Goal: Complete application form

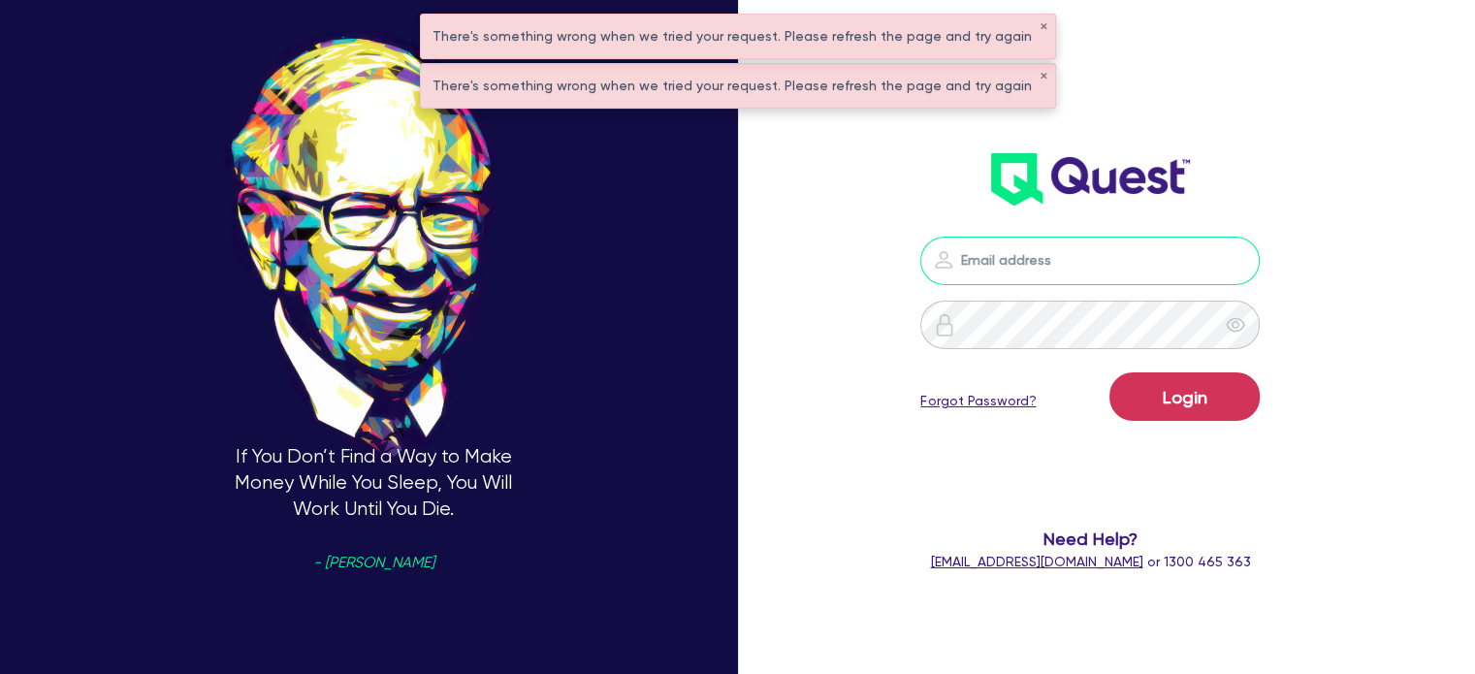
type input "[EMAIL_ADDRESS][PERSON_NAME][DOMAIN_NAME]"
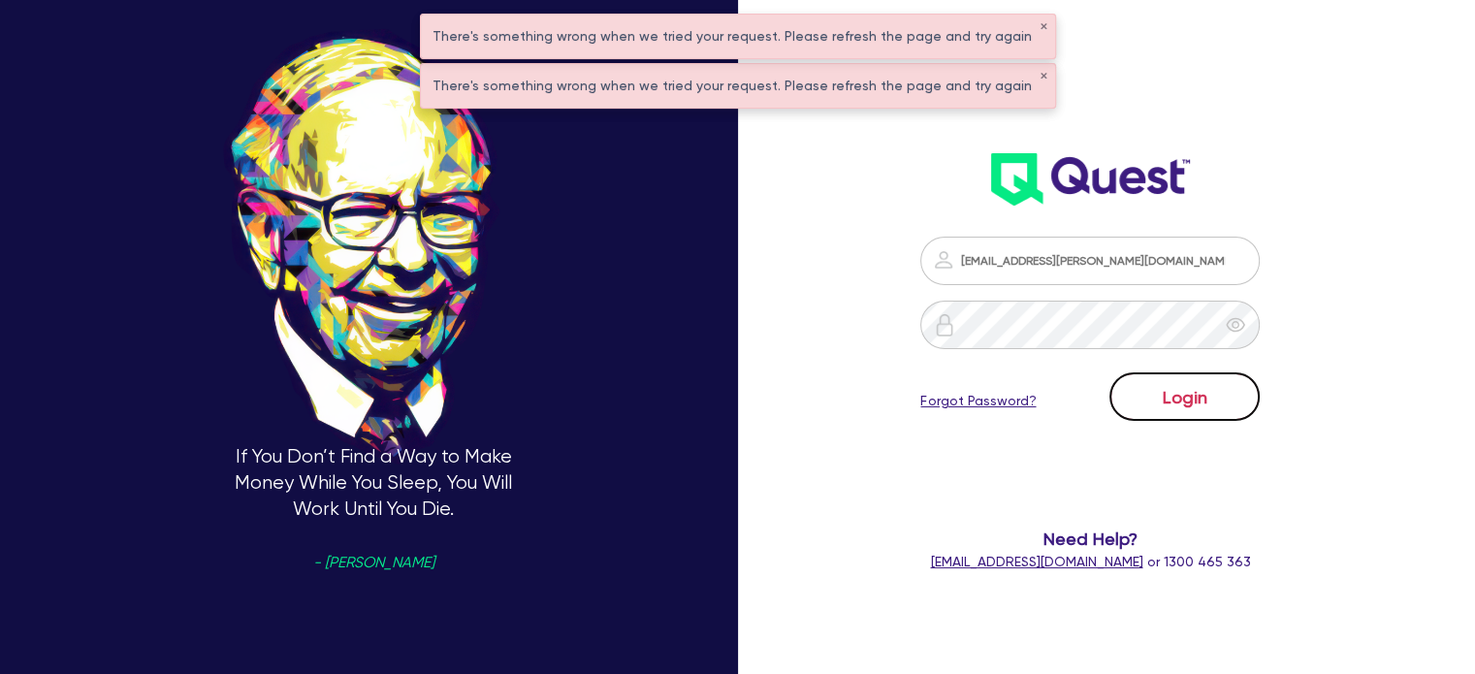
click at [1184, 395] on button "Login" at bounding box center [1185, 396] width 150 height 48
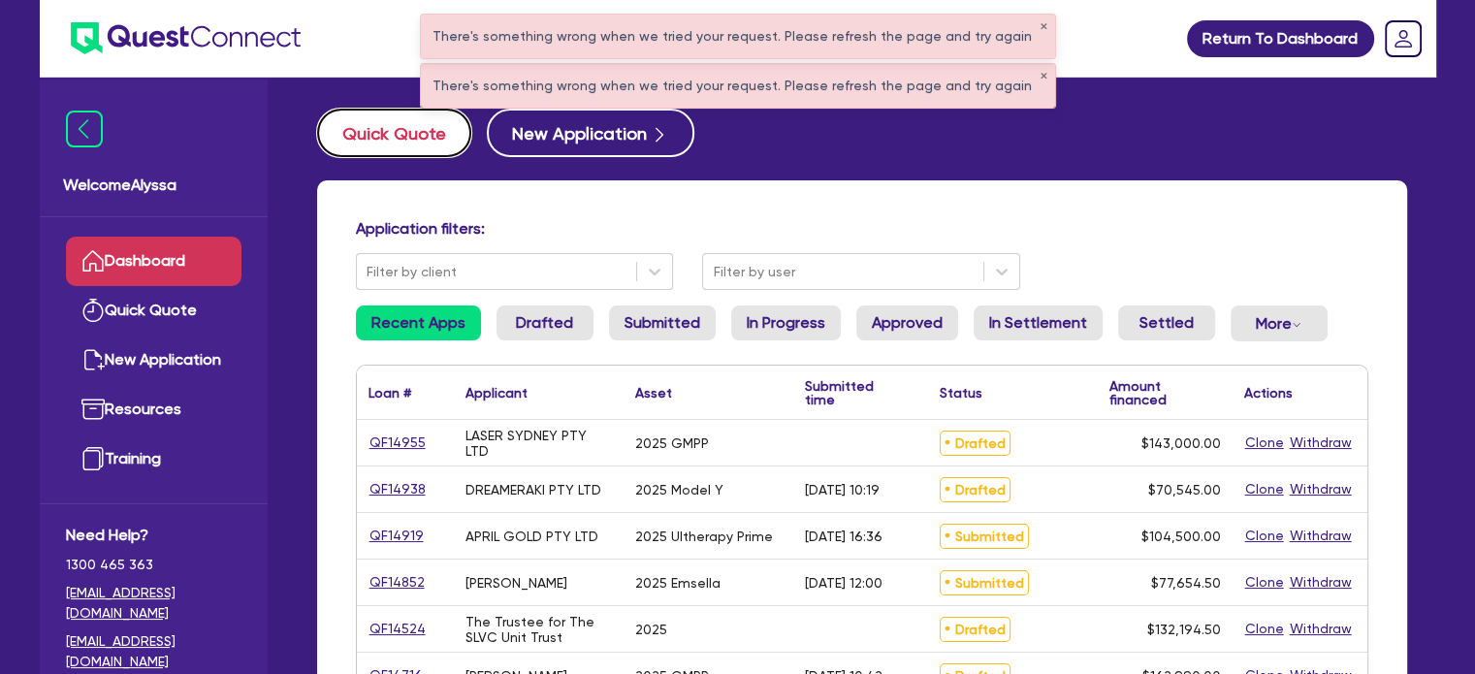
click at [375, 122] on button "Quick Quote" at bounding box center [394, 133] width 154 height 48
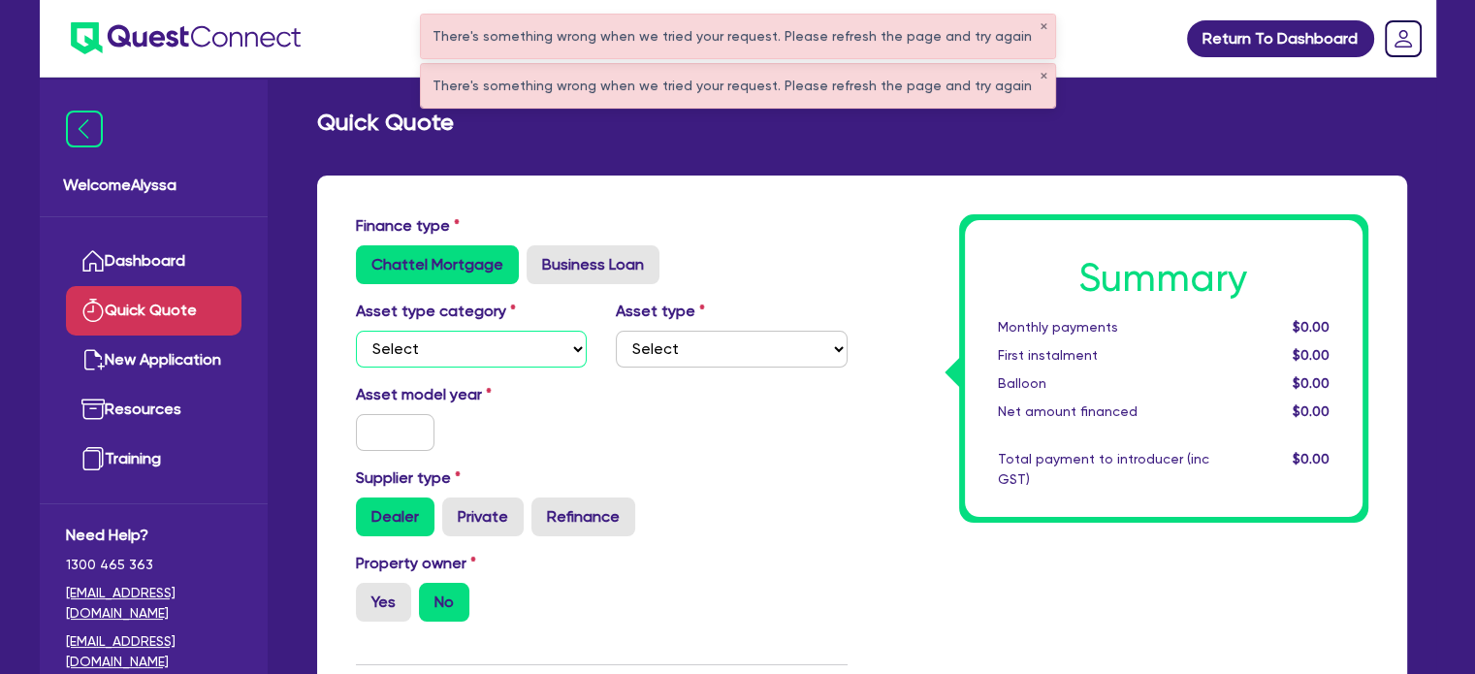
click at [466, 338] on select "Select Cars and light trucks Primary assets Secondary assets Tertiary assets" at bounding box center [472, 349] width 232 height 37
select select "TERTIARY_ASSETS"
click at [356, 331] on select "Select Cars and light trucks Primary assets Secondary assets Tertiary assets" at bounding box center [472, 349] width 232 height 37
click at [691, 356] on select "Select Beauty equipment IT equipment IT software Watercraft Other" at bounding box center [732, 349] width 232 height 37
select select "BEAUTY_EQUIPMENT"
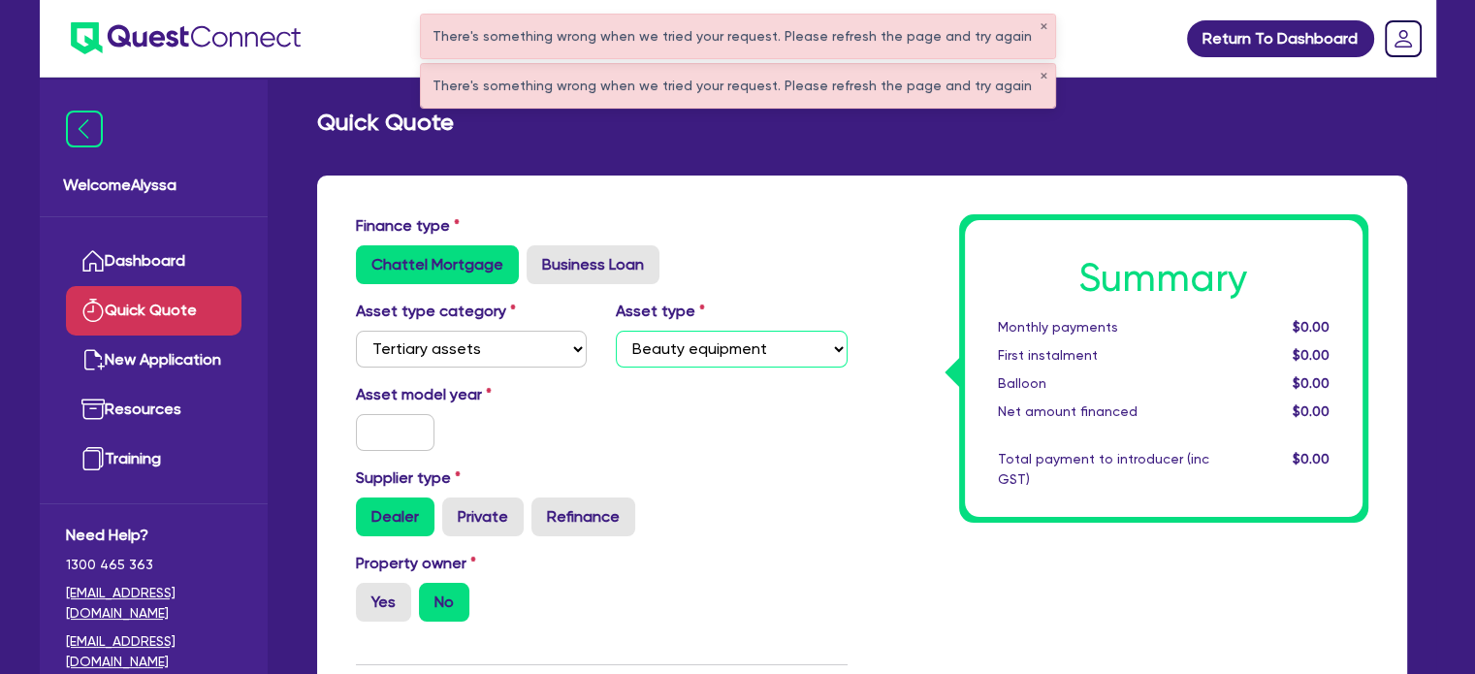
click at [616, 331] on select "Select Beauty equipment IT equipment IT software Watercraft Other" at bounding box center [732, 349] width 232 height 37
click at [374, 435] on input "text" at bounding box center [396, 432] width 80 height 37
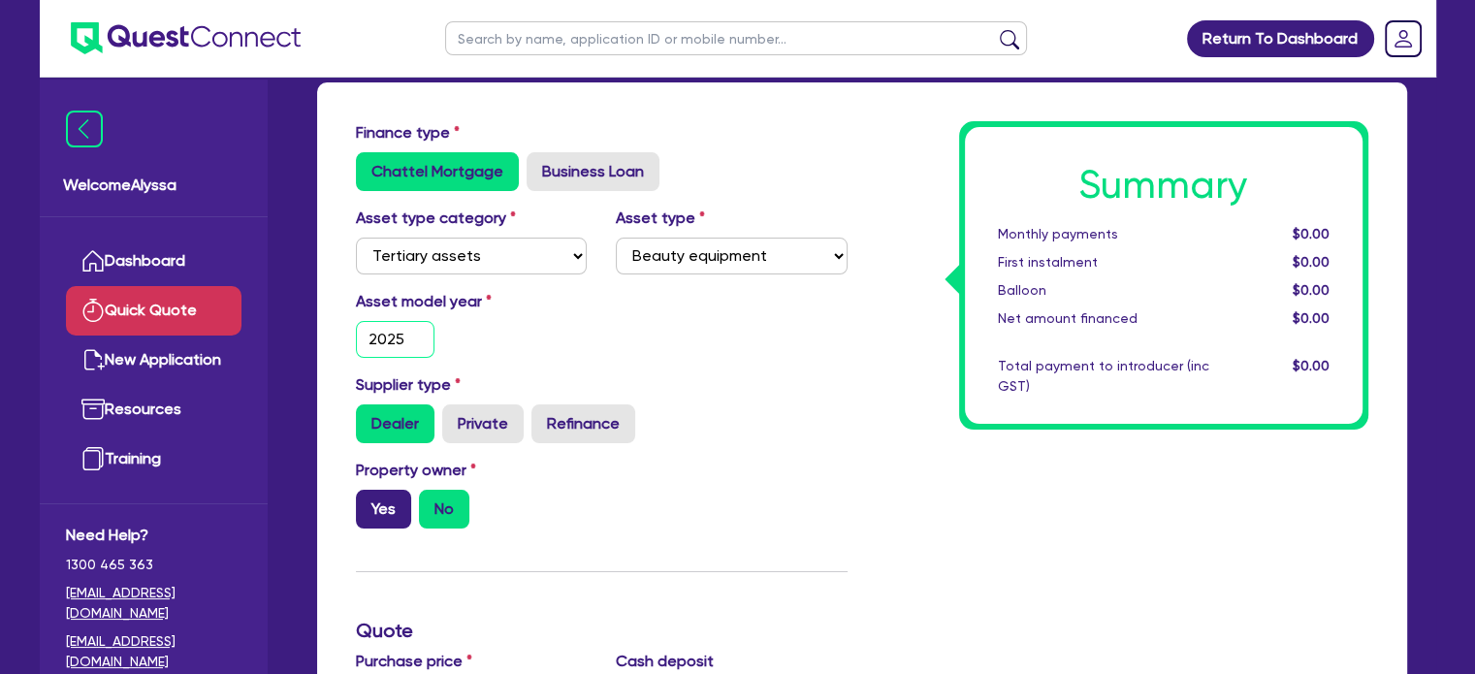
type input "2025"
click at [369, 508] on label "Yes" at bounding box center [383, 509] width 55 height 39
click at [369, 502] on input "Yes" at bounding box center [362, 496] width 13 height 13
radio input "true"
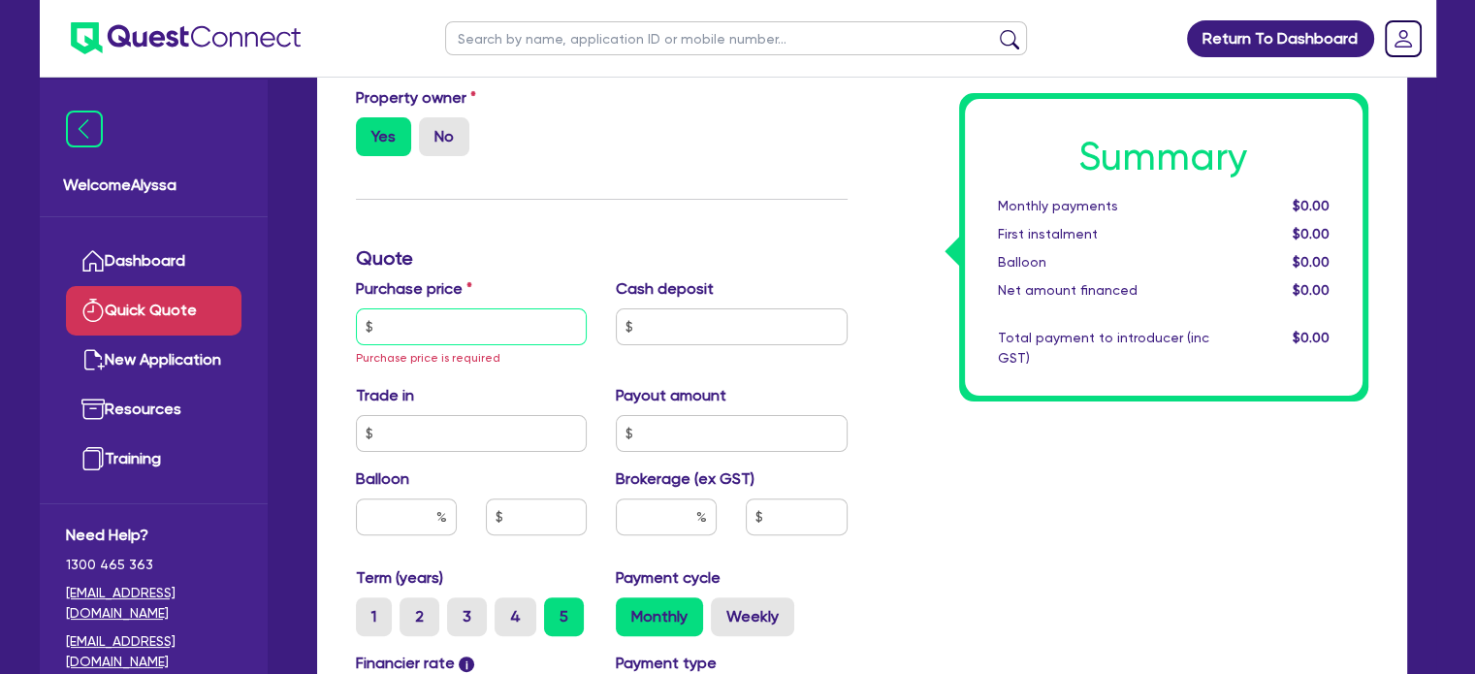
click at [394, 325] on input "text" at bounding box center [472, 326] width 232 height 37
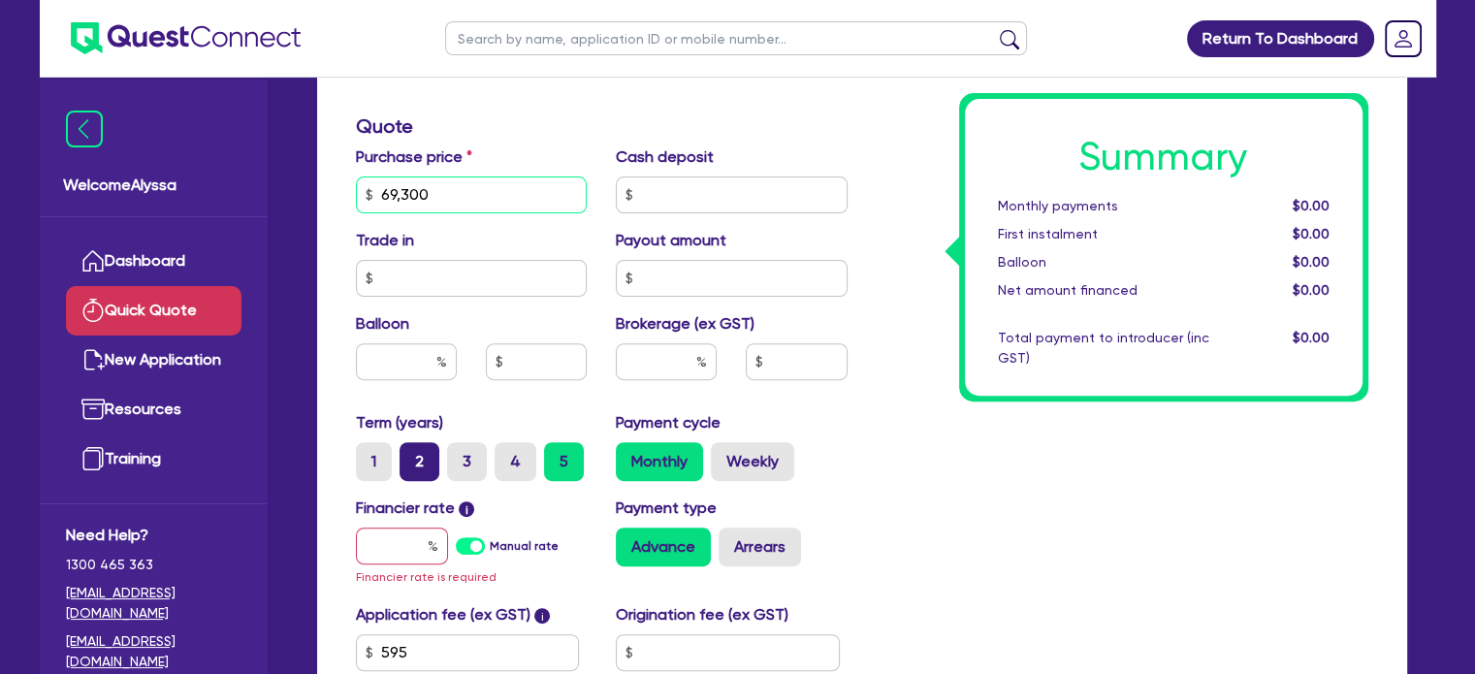
scroll to position [597, 0]
type input "69,300"
click at [405, 550] on input "text" at bounding box center [402, 546] width 92 height 37
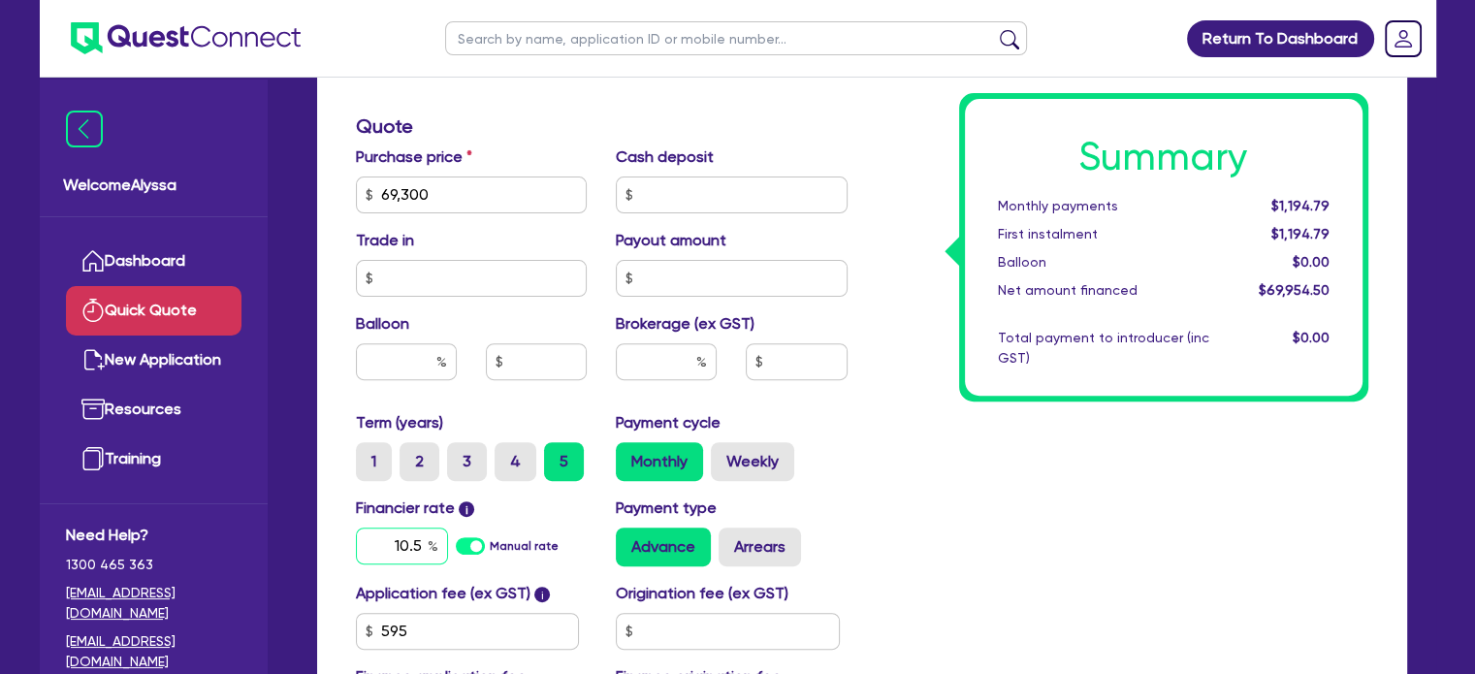
type input "10.5"
click at [973, 499] on div "Summary Monthly payments $1,194.79 First instalment $1,194.79 Balloon $0.00 Net…" at bounding box center [1122, 184] width 521 height 1134
click at [662, 356] on input "text" at bounding box center [666, 361] width 101 height 37
type input "4"
click at [900, 430] on div "Summary Monthly payments $1,490.56 First instalment $1,490.56 Balloon $0.00 Net…" at bounding box center [1122, 184] width 521 height 1134
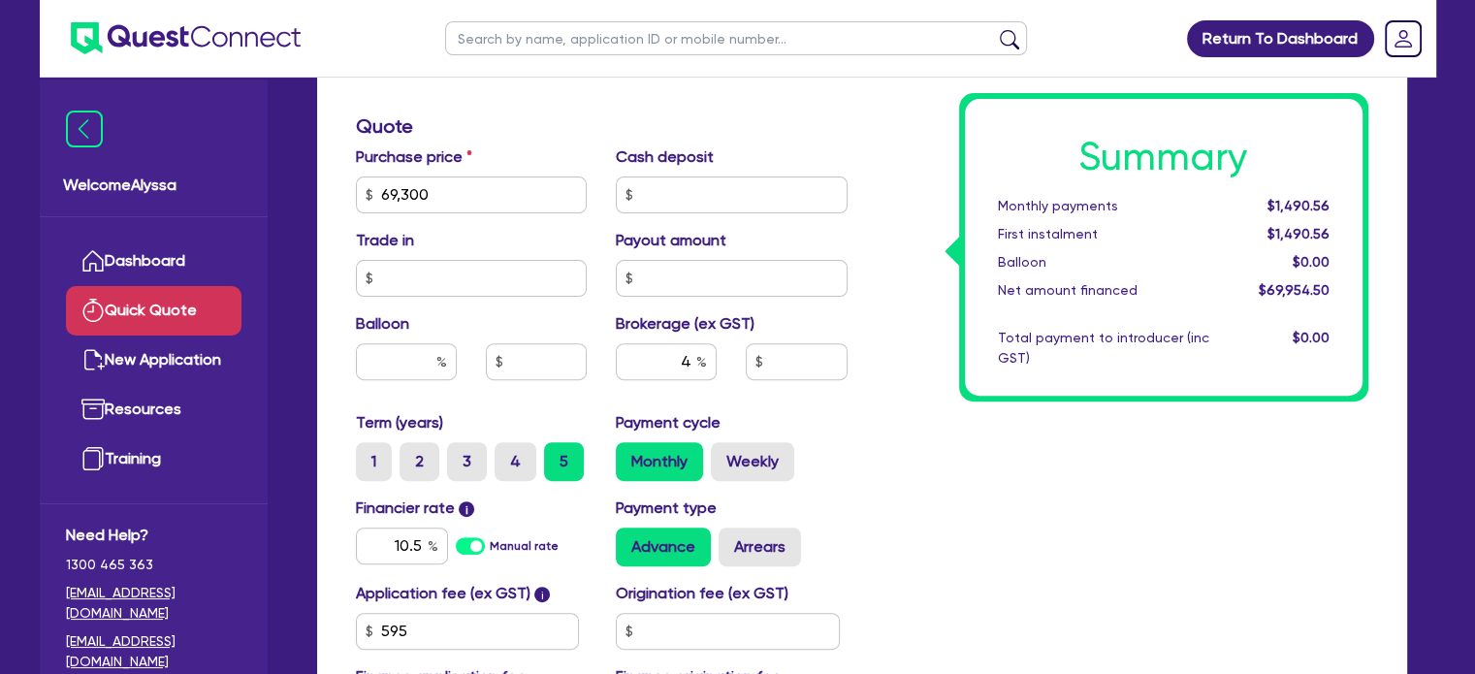
type input "2,798.18"
click at [757, 449] on label "Weekly" at bounding box center [752, 461] width 83 height 39
click at [724, 449] on input "Weekly" at bounding box center [717, 448] width 13 height 13
radio input "true"
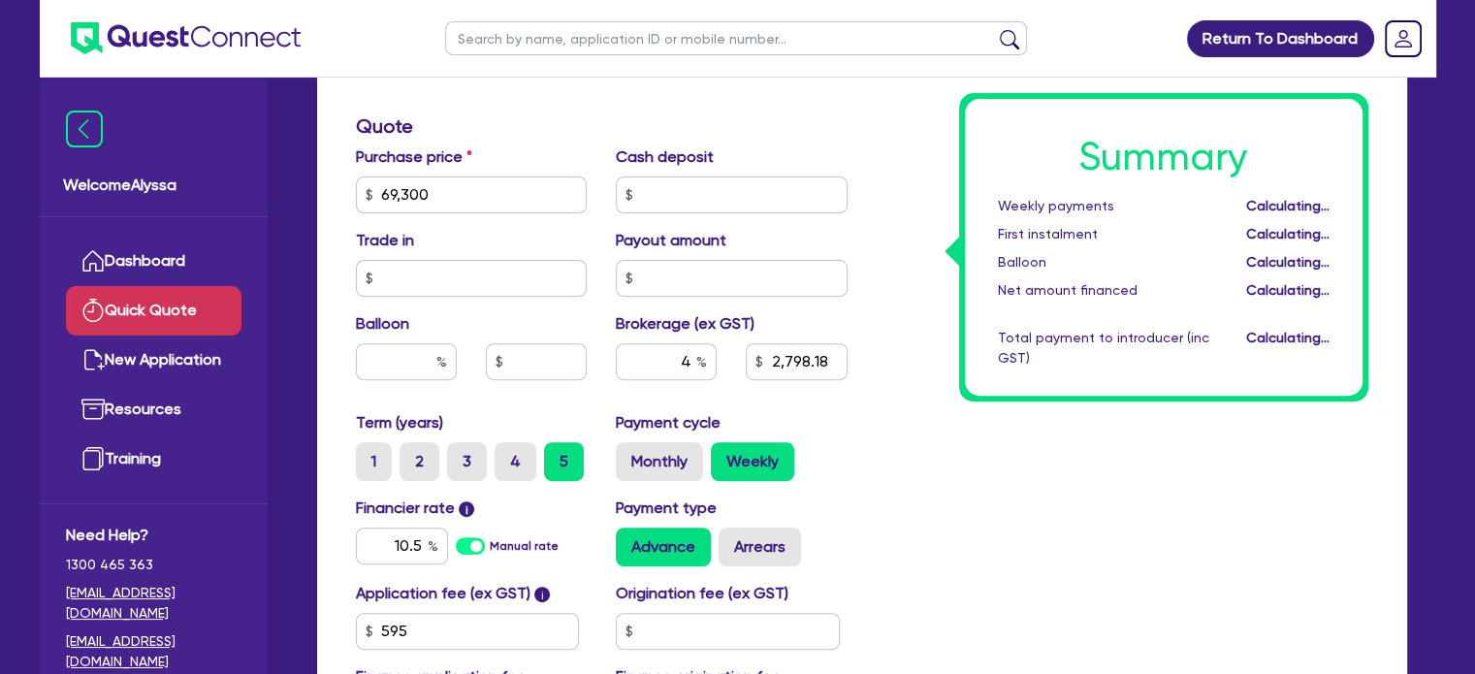
type input "2,798.18"
click at [645, 464] on label "Monthly" at bounding box center [659, 461] width 87 height 39
click at [628, 455] on input "Monthly" at bounding box center [622, 448] width 13 height 13
radio input "true"
type input "2,798.18"
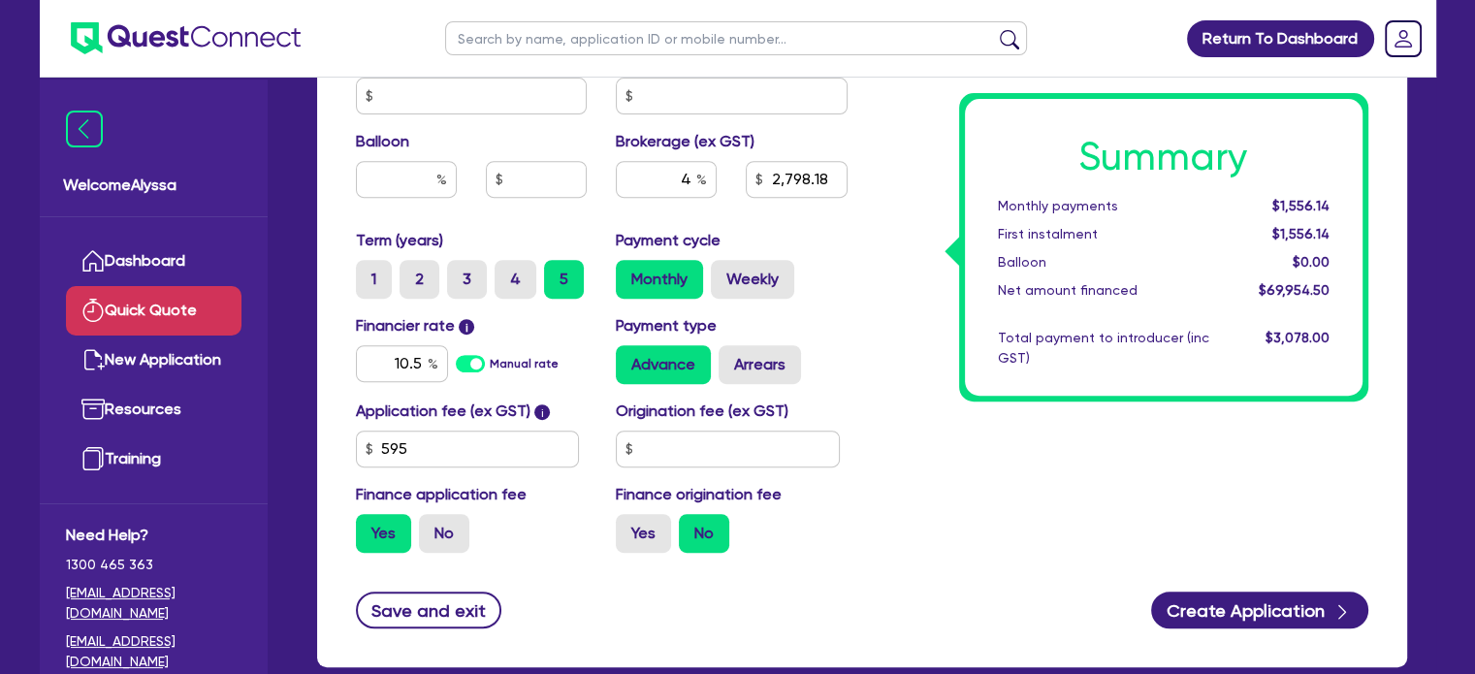
scroll to position [783, 0]
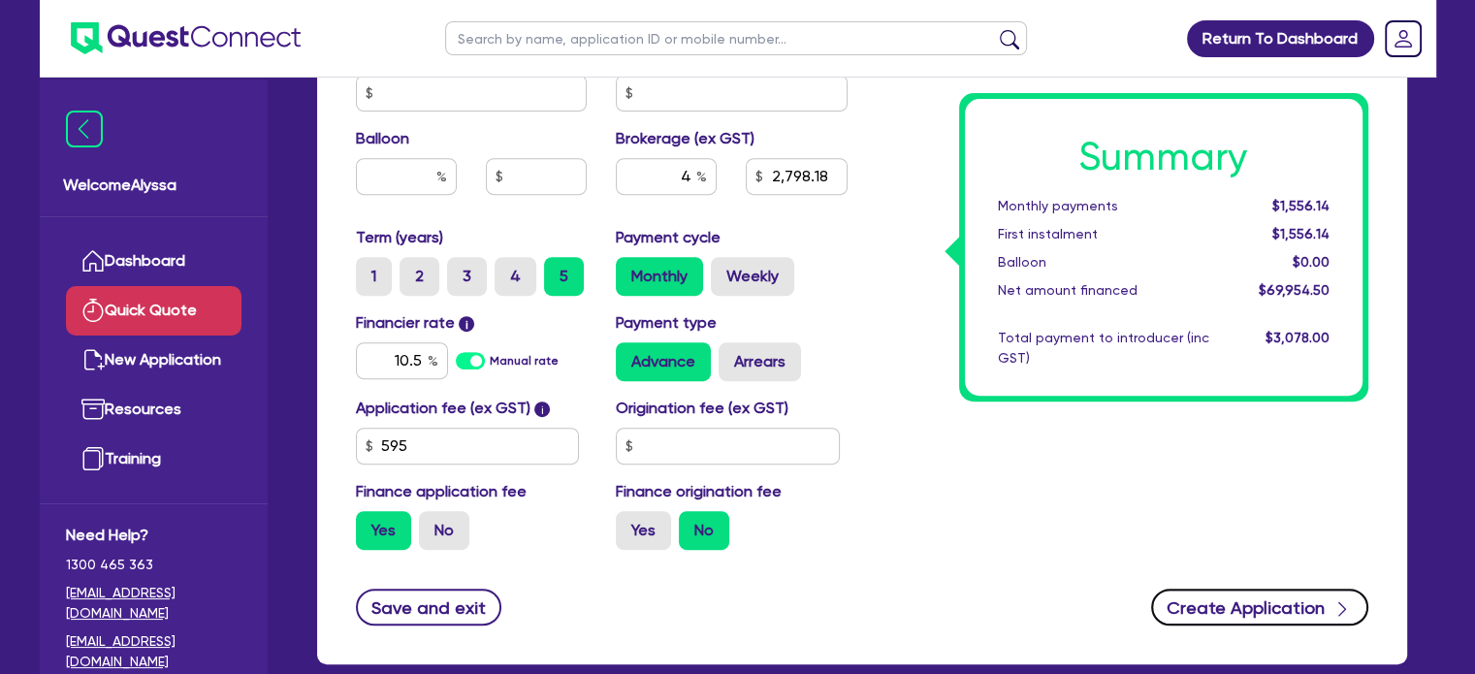
click at [1309, 614] on button "Create Application" at bounding box center [1259, 607] width 217 height 37
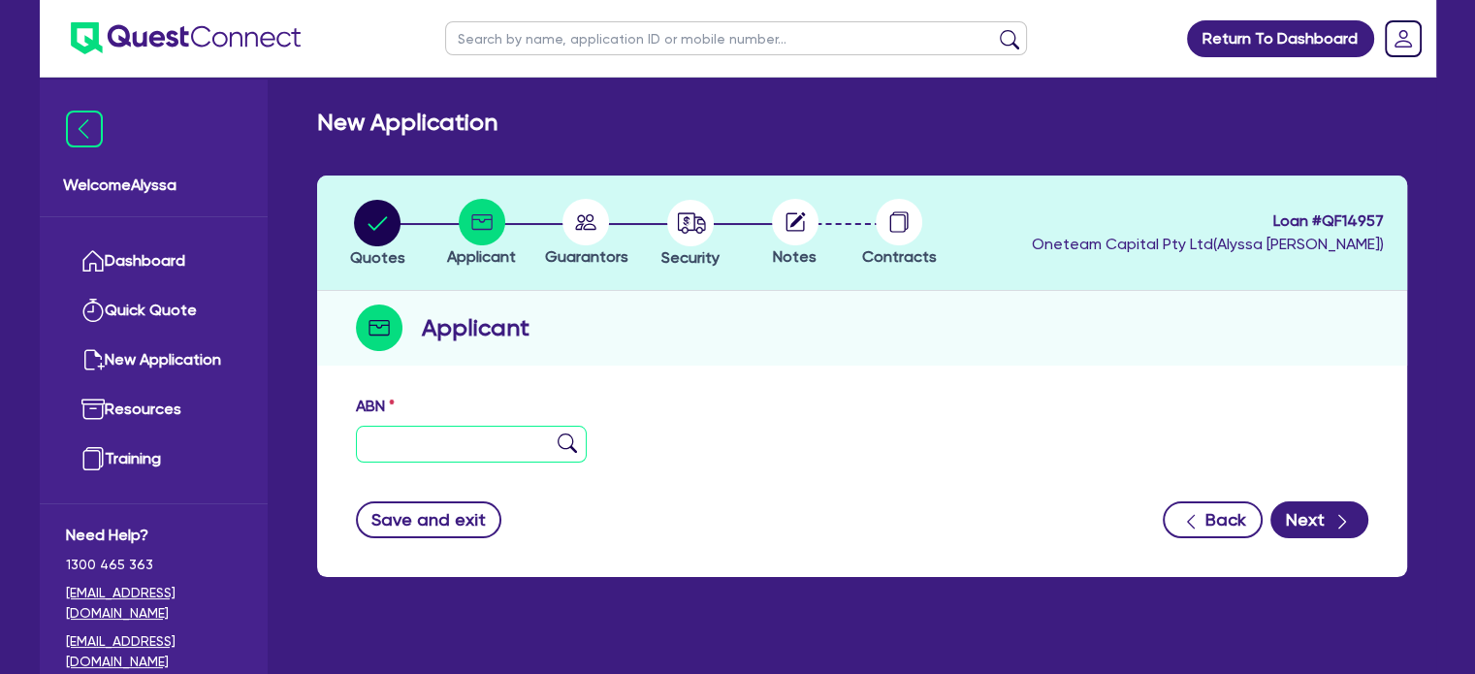
click at [450, 449] on input "text" at bounding box center [472, 444] width 232 height 37
paste input "76 951 724 808"
type input "76 951 724 808"
click at [563, 441] on img at bounding box center [567, 443] width 19 height 19
type input "[PERSON_NAME]"
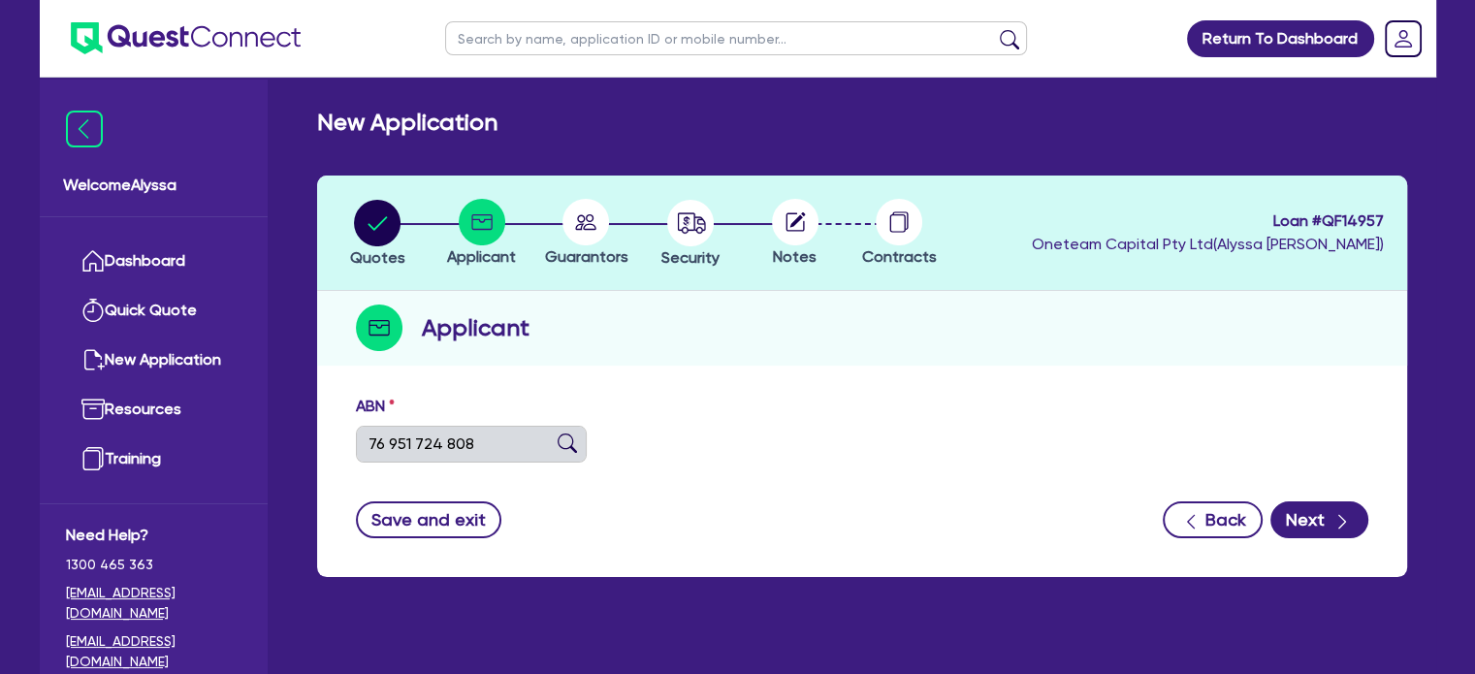
type input "DERMA SKINCARE CLINIC"
select select "SOLE_TRADER"
type input "[DATE]"
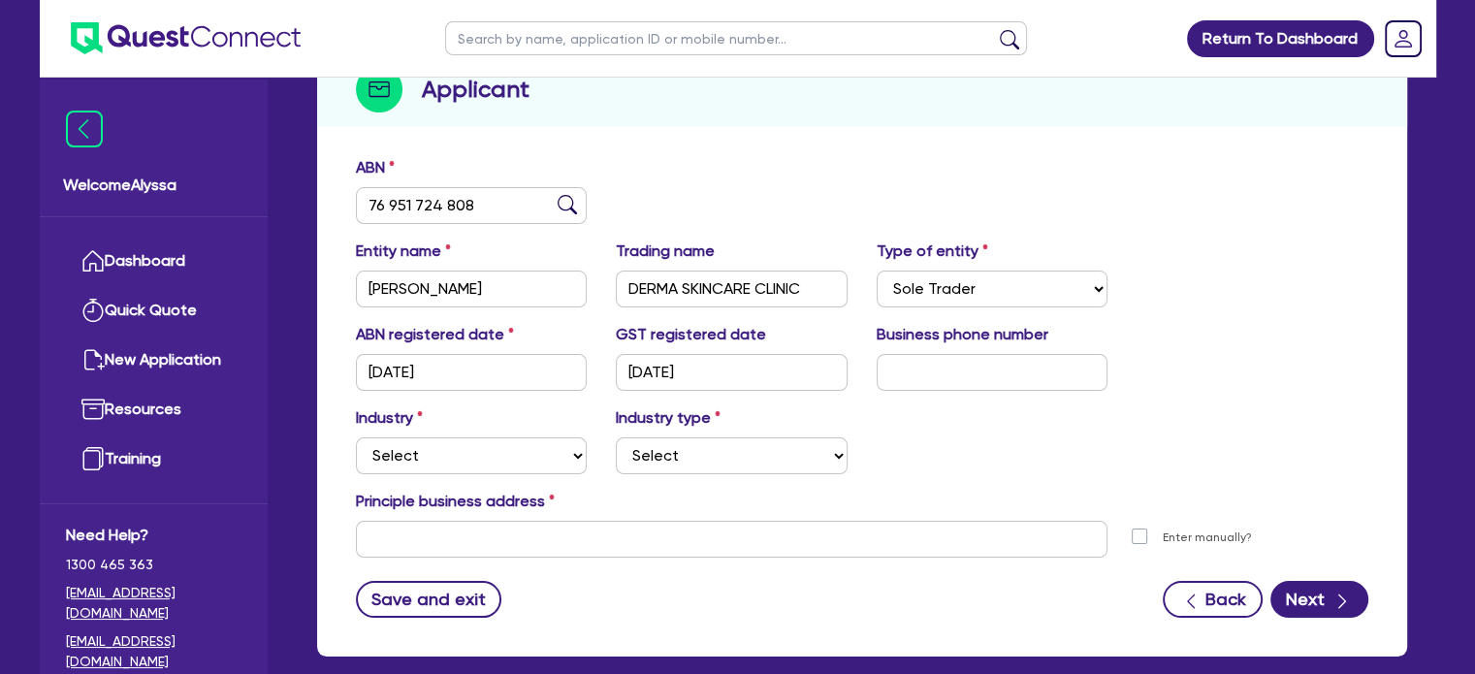
scroll to position [241, 0]
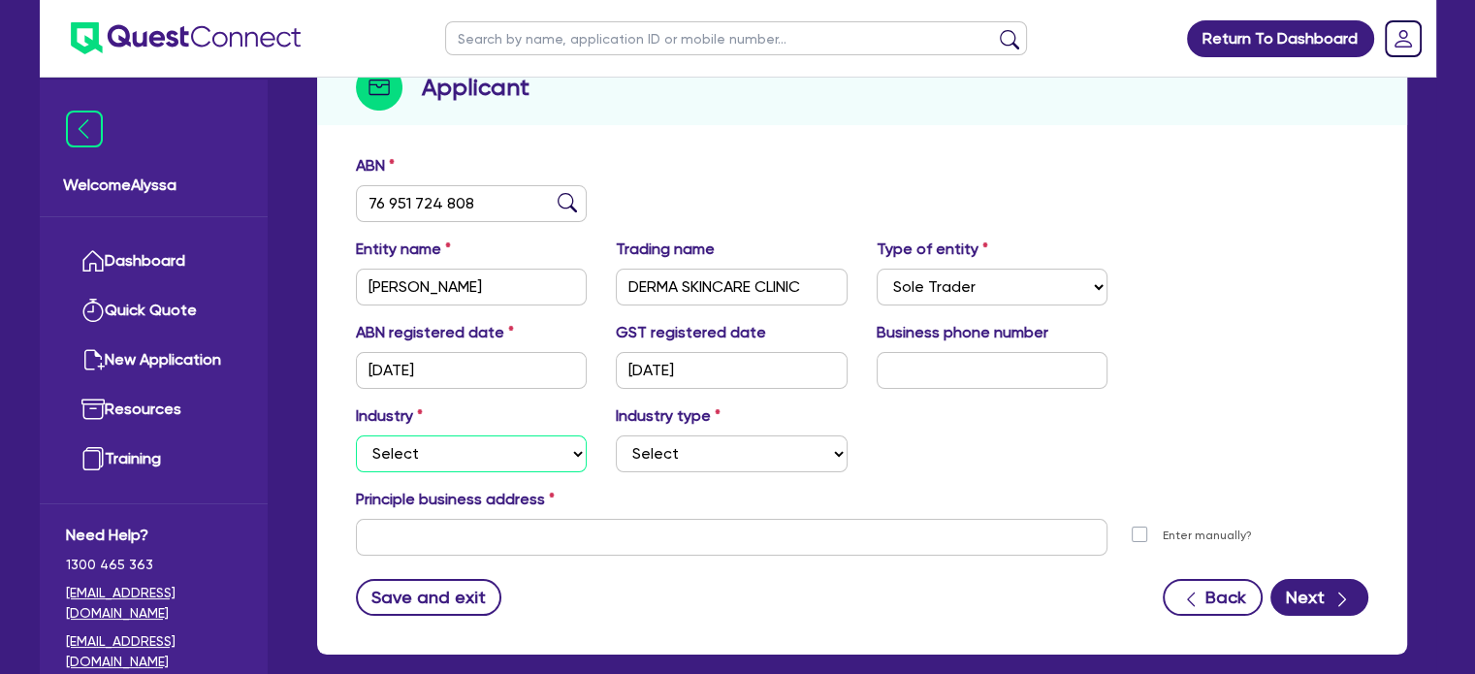
click at [435, 464] on select "Select Accomodation & Food Services Administrative & Support Services Agricultu…" at bounding box center [472, 453] width 232 height 37
select select "HEALTH_BEAUTY"
click at [356, 435] on select "Select Accomodation & Food Services Administrative & Support Services Agricultu…" at bounding box center [472, 453] width 232 height 37
click at [654, 449] on select "Select [MEDICAL_DATA], [MEDICAL_DATA] Services Cosmetics Supplies Day Spas, Hea…" at bounding box center [732, 453] width 232 height 37
select select "HAIR_BEAUTY_SALONS"
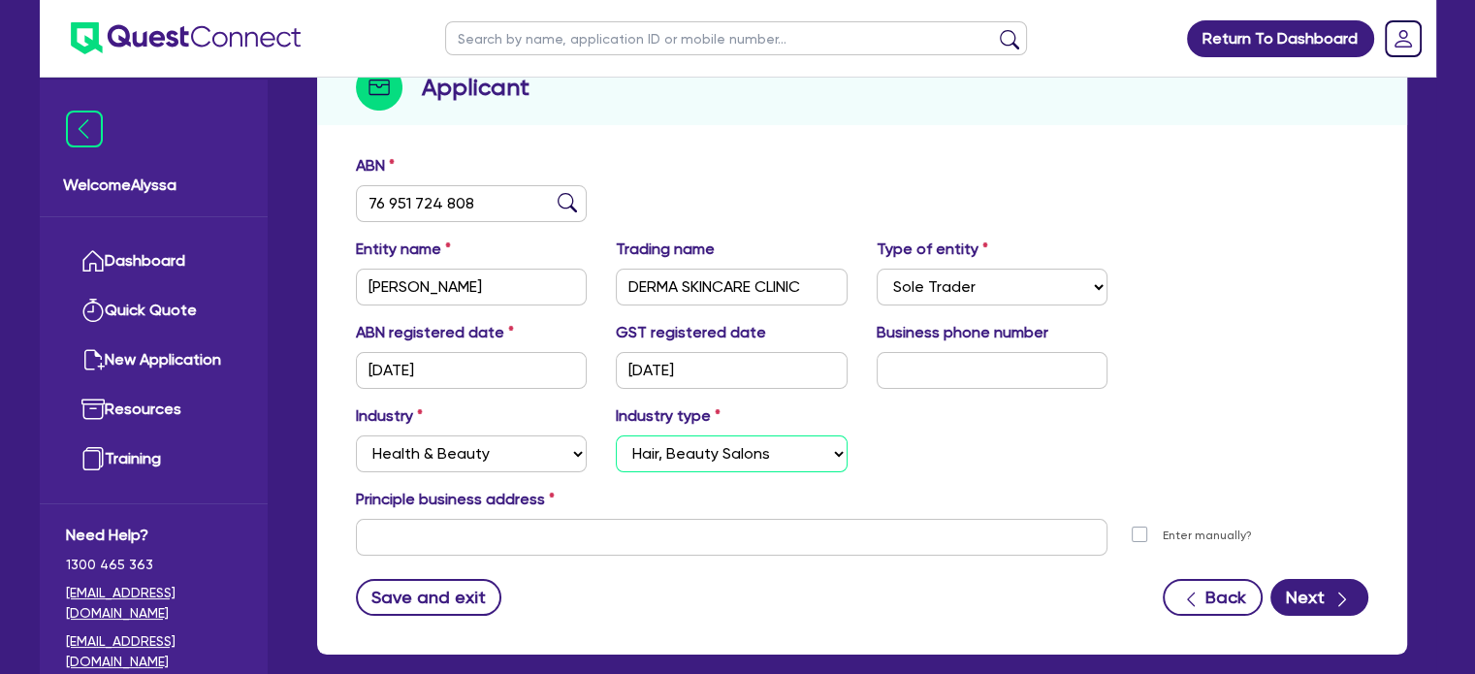
click at [616, 435] on select "Select [MEDICAL_DATA], [MEDICAL_DATA] Services Cosmetics Supplies Day Spas, Hea…" at bounding box center [732, 453] width 232 height 37
drag, startPoint x: 815, startPoint y: 279, endPoint x: 573, endPoint y: 286, distance: 241.6
click at [573, 286] on div "Entity name [PERSON_NAME] Trading name DERMA SKINCARE CLINIC Type of entity Sel…" at bounding box center [862, 279] width 1042 height 83
click at [530, 552] on input "text" at bounding box center [732, 537] width 753 height 37
paste input "[STREET_ADDRESS][PERSON_NAME]"
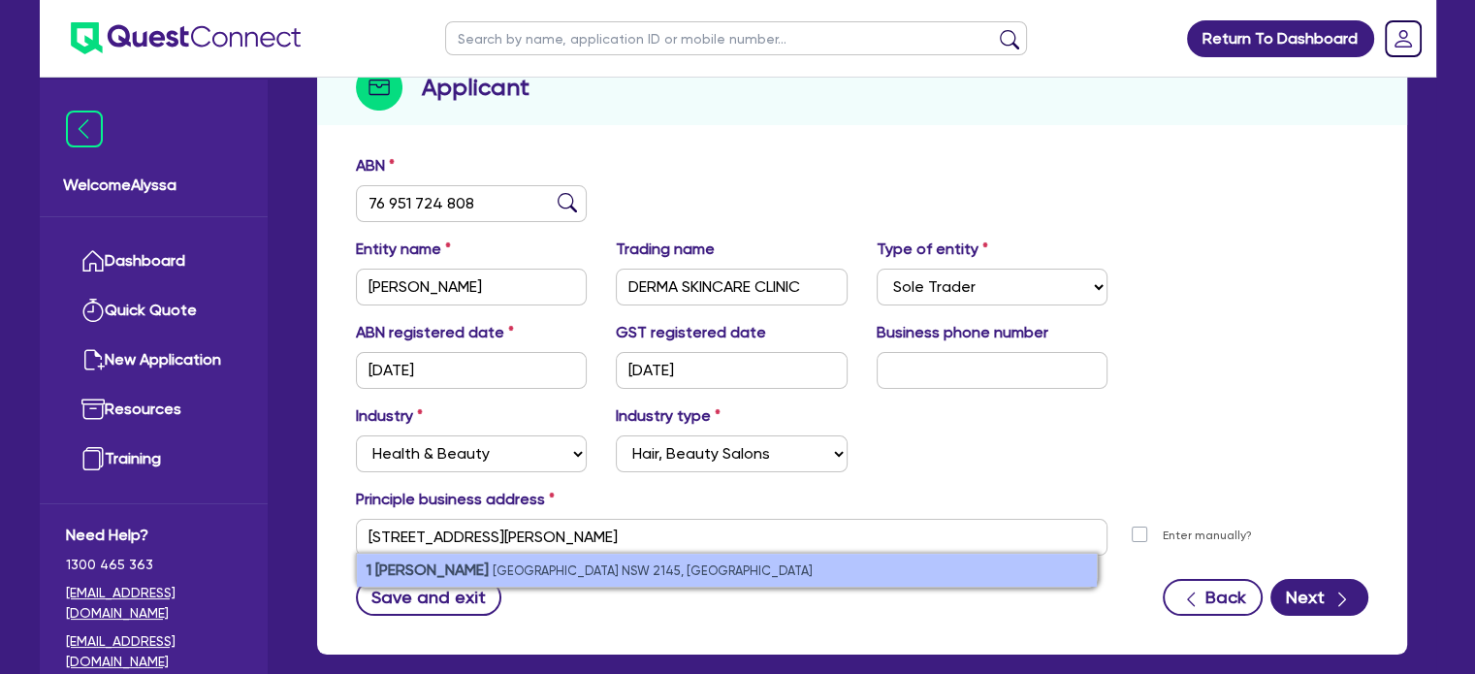
click at [516, 576] on small "[GEOGRAPHIC_DATA] NSW 2145, [GEOGRAPHIC_DATA]" at bounding box center [653, 571] width 320 height 15
type input "[STREET_ADDRESS]"
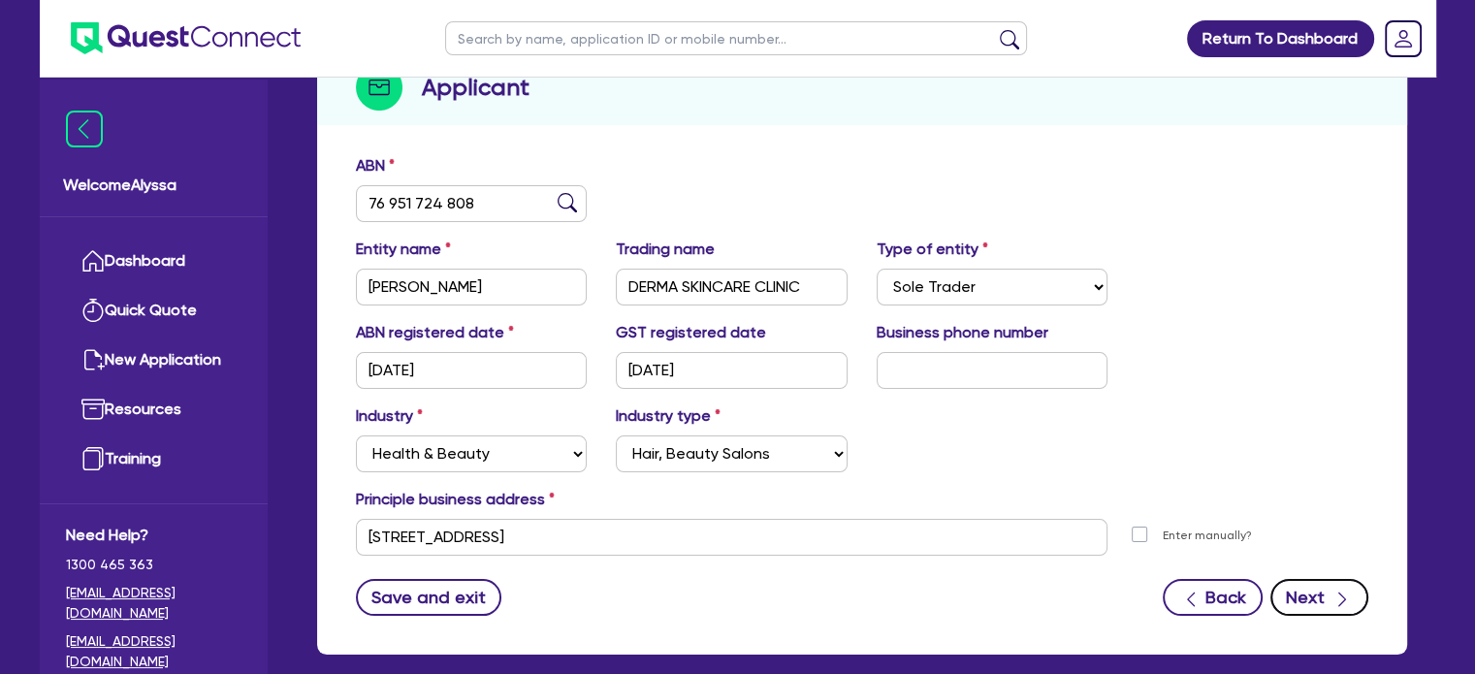
click at [1324, 600] on button "Next" at bounding box center [1320, 597] width 98 height 37
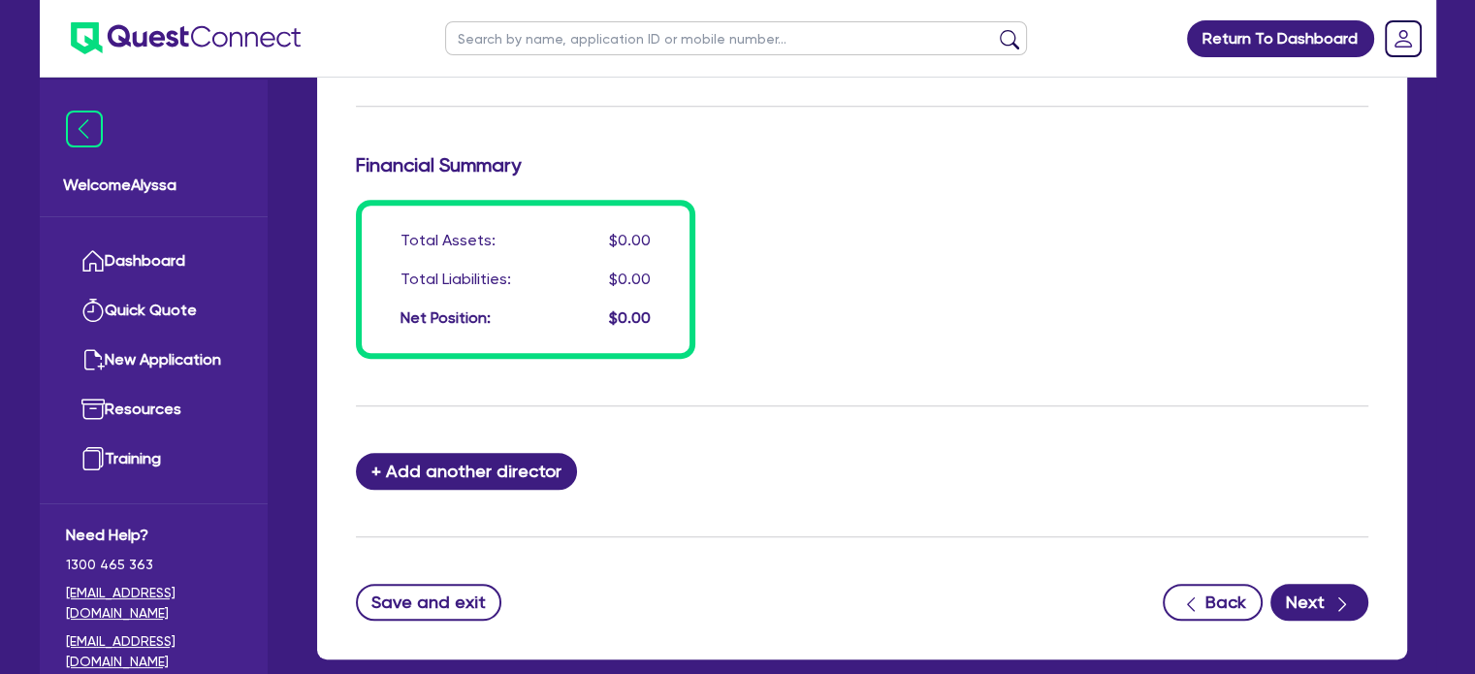
scroll to position [1571, 0]
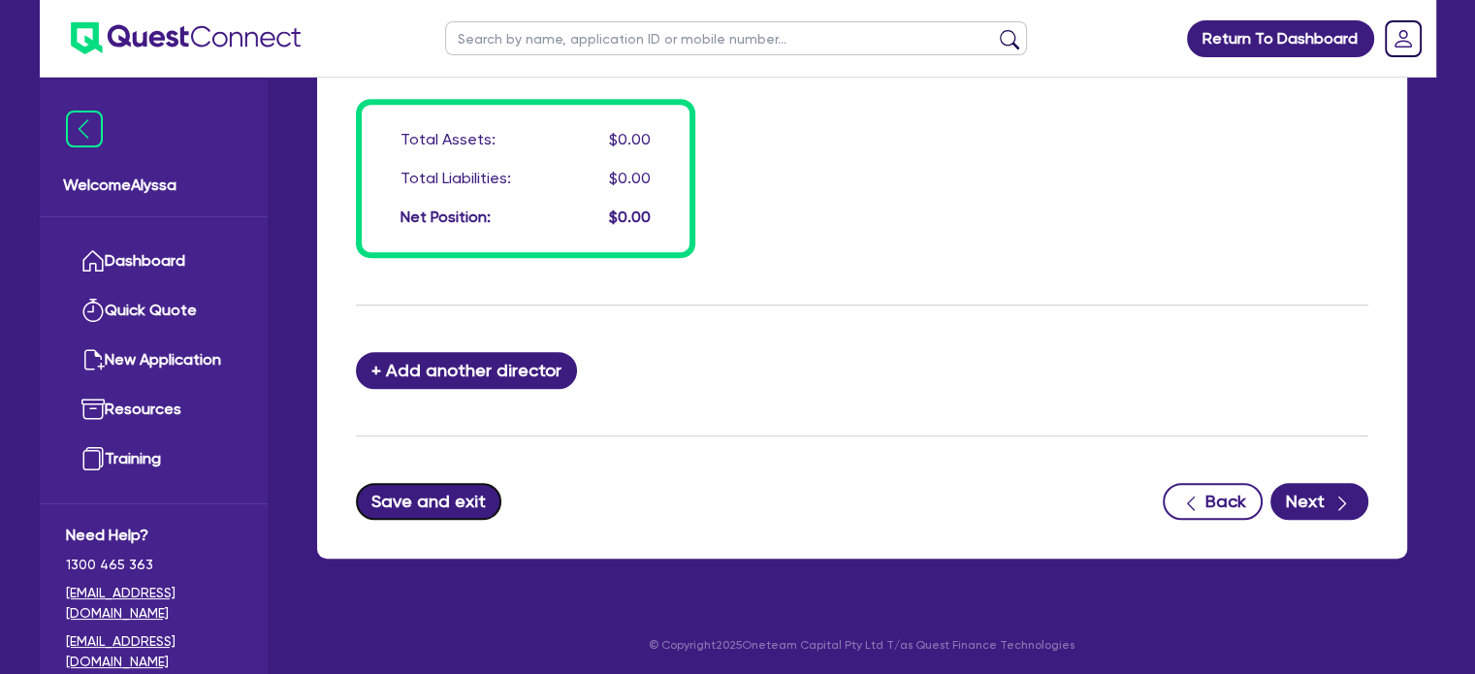
click at [444, 496] on button "Save and exit" at bounding box center [429, 501] width 146 height 37
